Goal: Check status

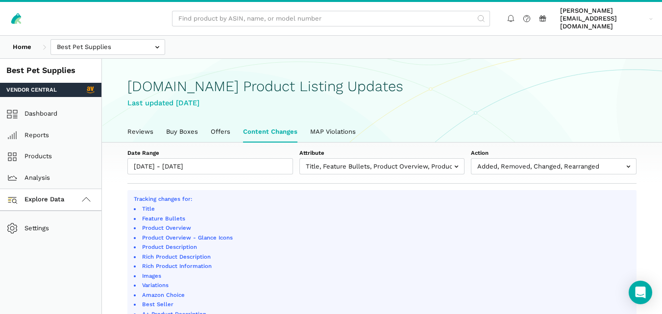
select select "100"
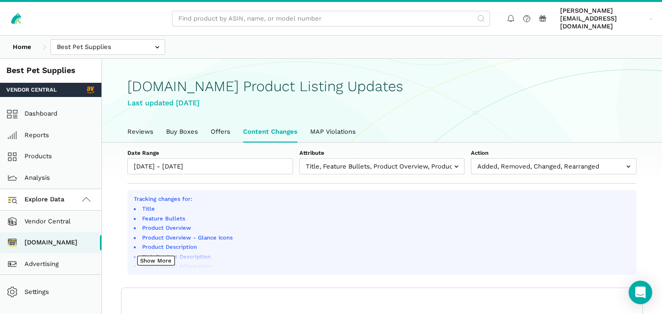
scroll to position [3, 0]
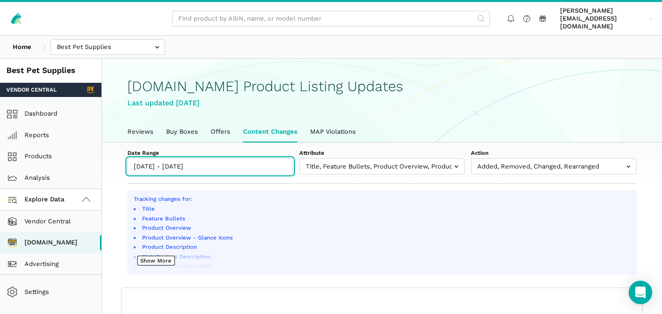
click at [253, 159] on input "09/25/2025 - 09/26/2025" at bounding box center [210, 166] width 166 height 16
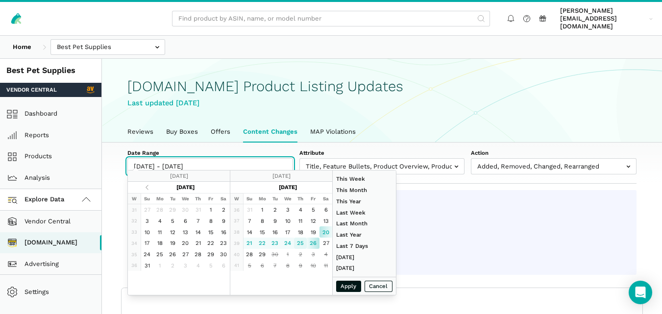
type input "[DATE]"
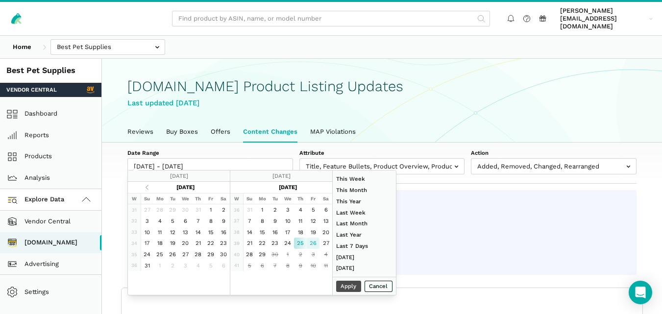
type input "09/26/2025"
type input "07/01/2025"
type input "07/31/2025"
type input "[DATE]"
type input "09/26/2025"
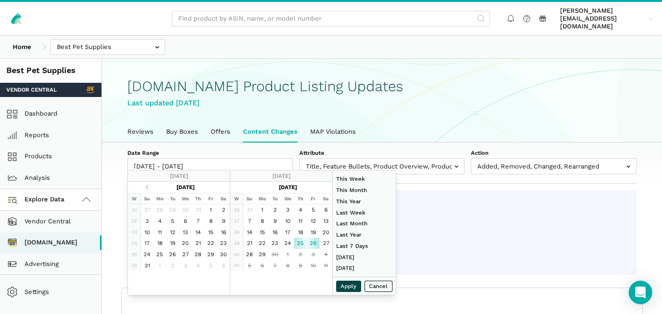
click at [344, 287] on button "Apply" at bounding box center [348, 286] width 25 height 11
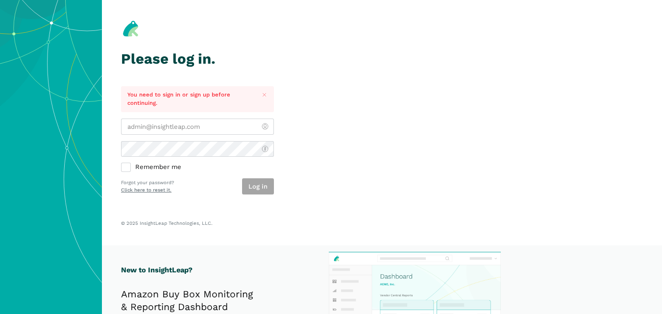
type input "[PERSON_NAME][EMAIL_ADDRESS][DOMAIN_NAME]"
click at [265, 186] on div "Log in" at bounding box center [258, 186] width 32 height 16
click at [258, 184] on button "Log in" at bounding box center [258, 186] width 32 height 16
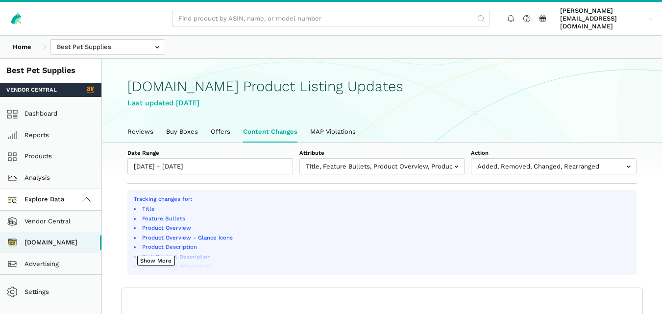
scroll to position [3, 0]
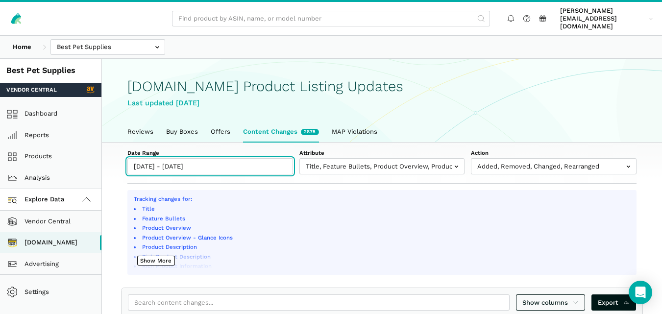
click at [231, 161] on input "[DATE] - [DATE]" at bounding box center [210, 166] width 166 height 16
type input "[DATE]"
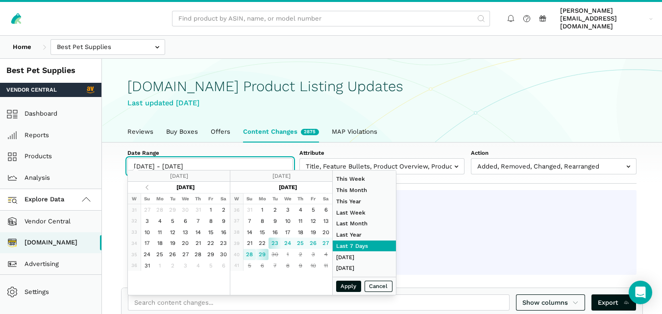
type input "[DATE]"
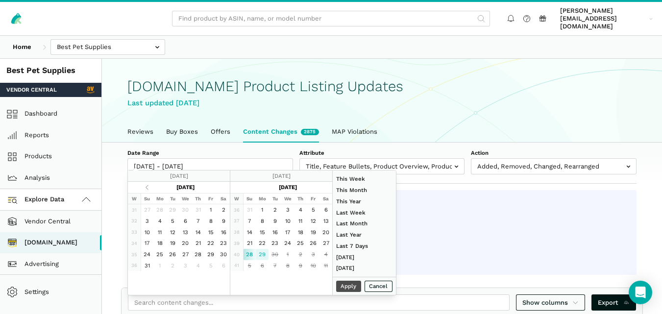
type input "[DATE]"
click at [346, 284] on button "Apply" at bounding box center [348, 286] width 25 height 11
type input "[DATE] - [DATE]"
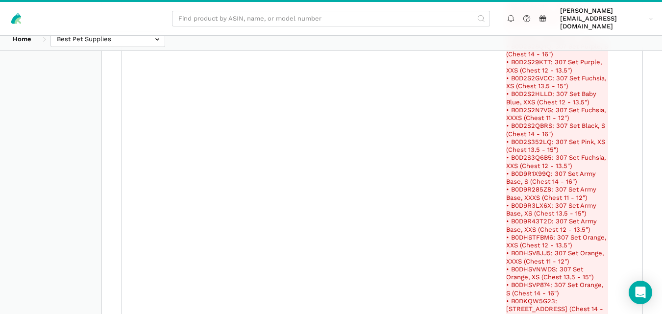
scroll to position [8606, 0]
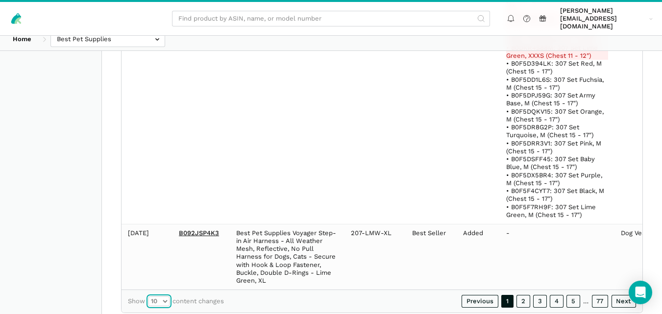
click at [163, 297] on select "10 25 50 100" at bounding box center [159, 302] width 21 height 10
select select "100"
click at [149, 297] on select "10 25 50 100" at bounding box center [159, 302] width 21 height 10
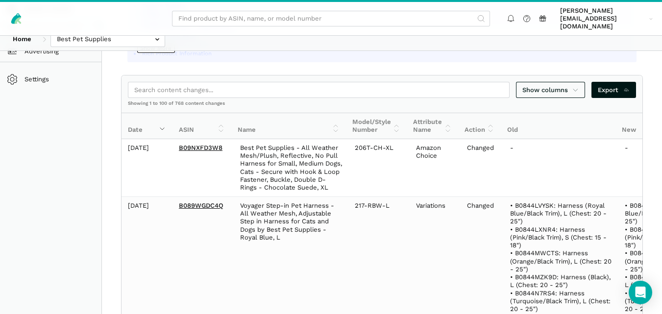
scroll to position [211, 0]
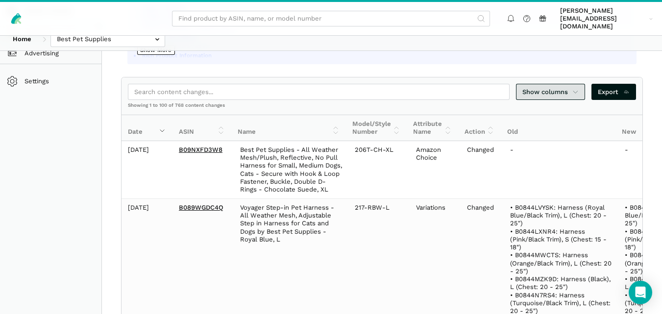
click at [572, 87] on span "Show columns" at bounding box center [551, 92] width 57 height 10
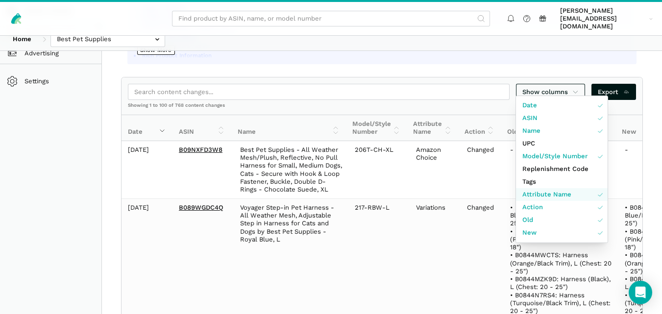
click at [548, 194] on span "Attribute Name" at bounding box center [547, 195] width 49 height 10
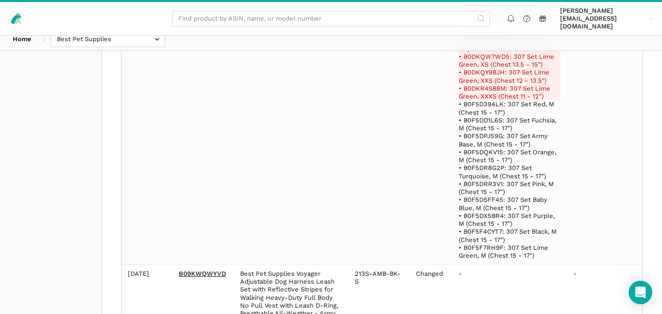
scroll to position [108783, 0]
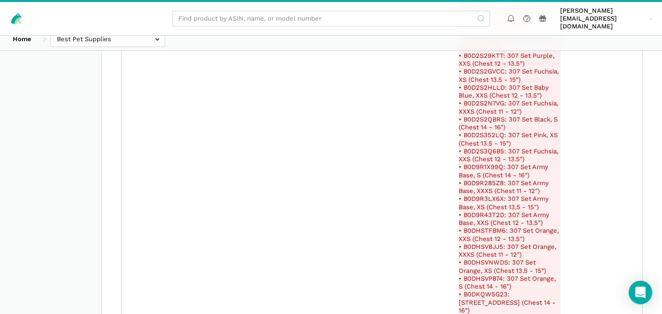
click at [527, 273] on div at bounding box center [331, 157] width 662 height 314
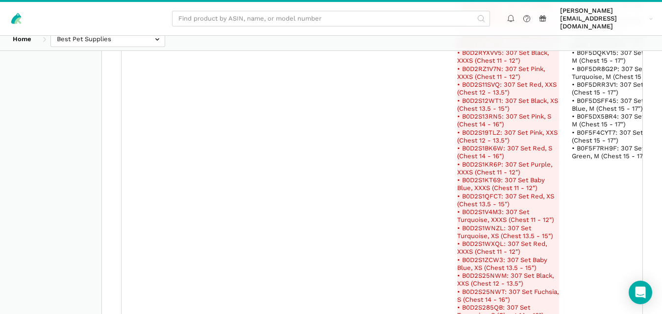
scroll to position [111372, 0]
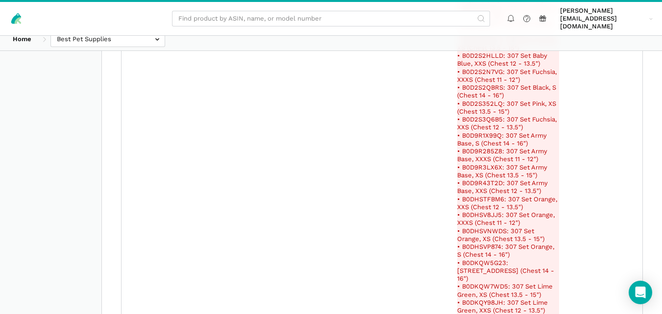
drag, startPoint x: 223, startPoint y: 200, endPoint x: 177, endPoint y: 204, distance: 45.2
copy link "B07CTBXLQ9"
